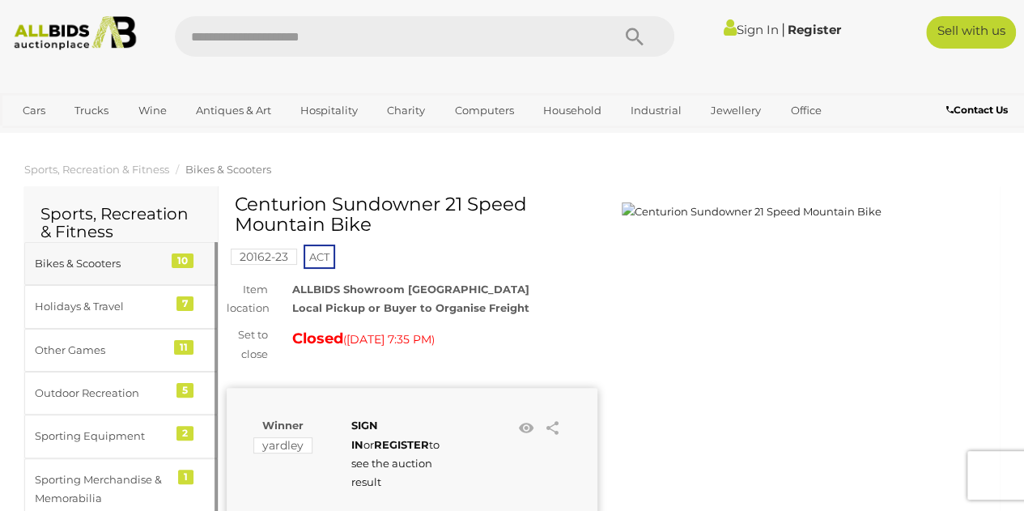
click at [94, 263] on div "Bikes & Scooters" at bounding box center [102, 263] width 134 height 19
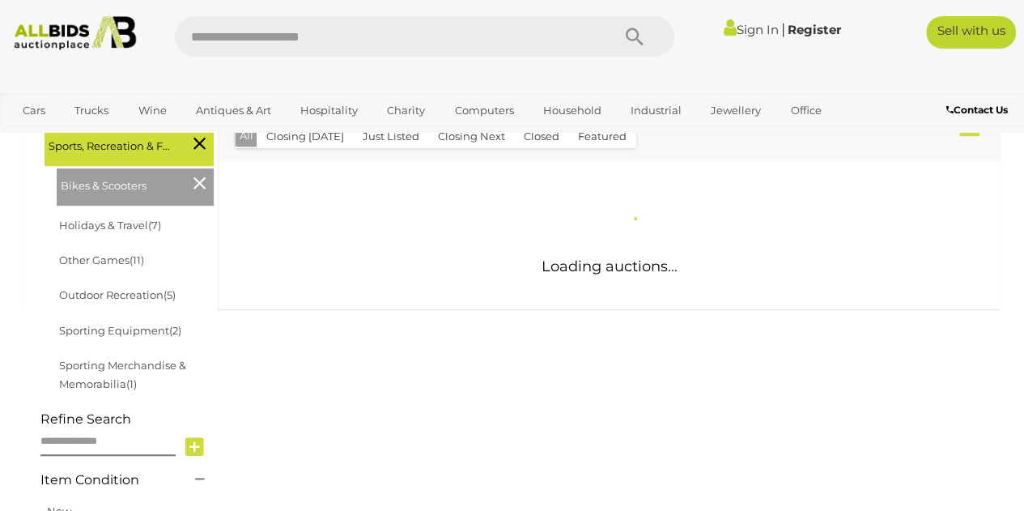
scroll to position [278, 0]
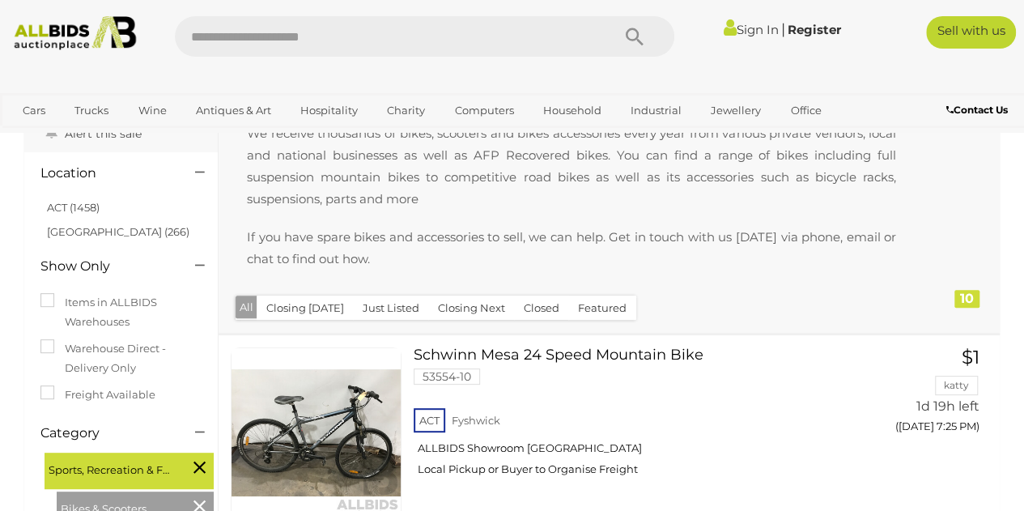
scroll to position [65, 0]
